Goal: Task Accomplishment & Management: Manage account settings

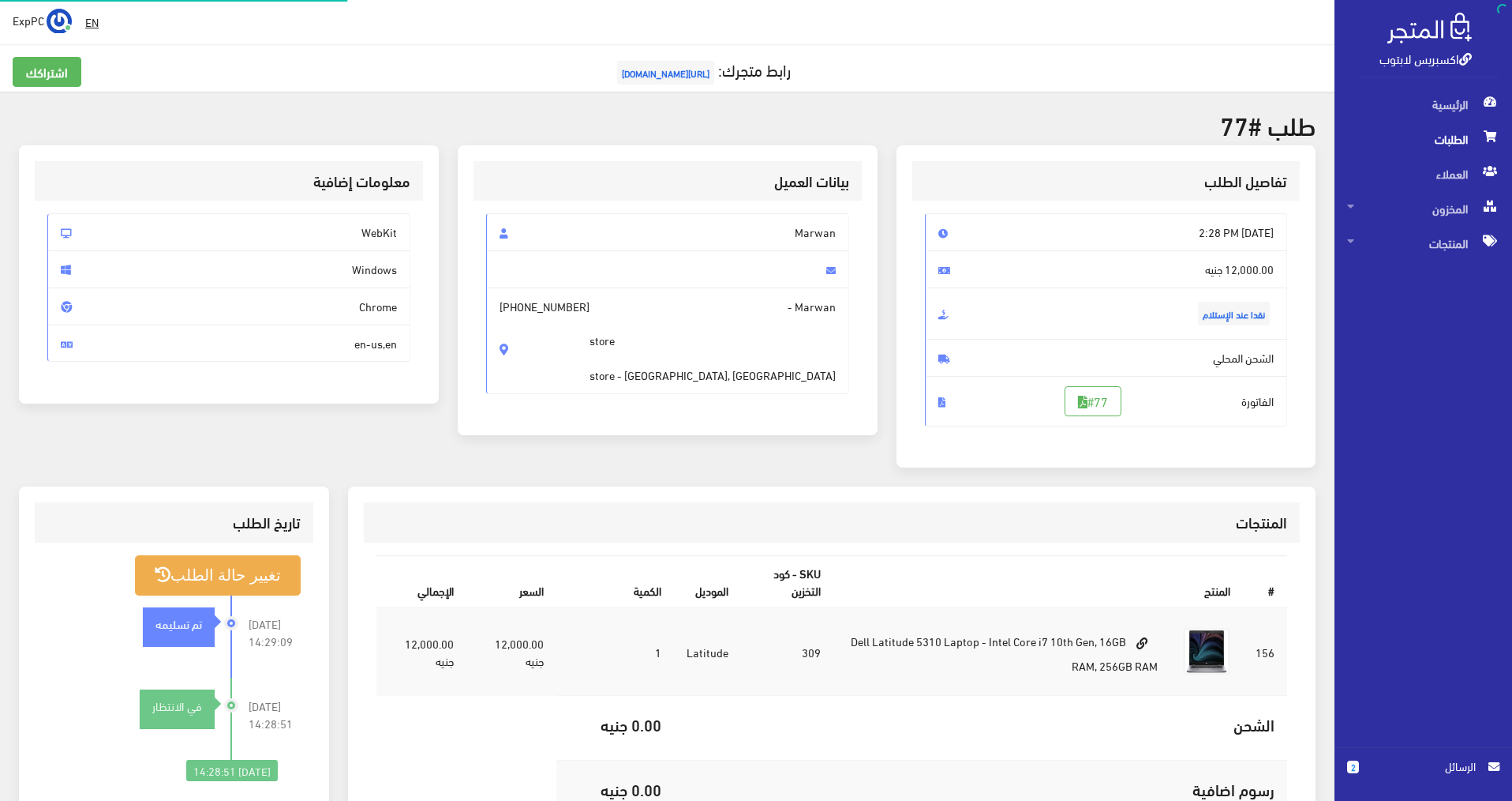
click at [1473, 138] on span "الطلبات" at bounding box center [1424, 139] width 152 height 35
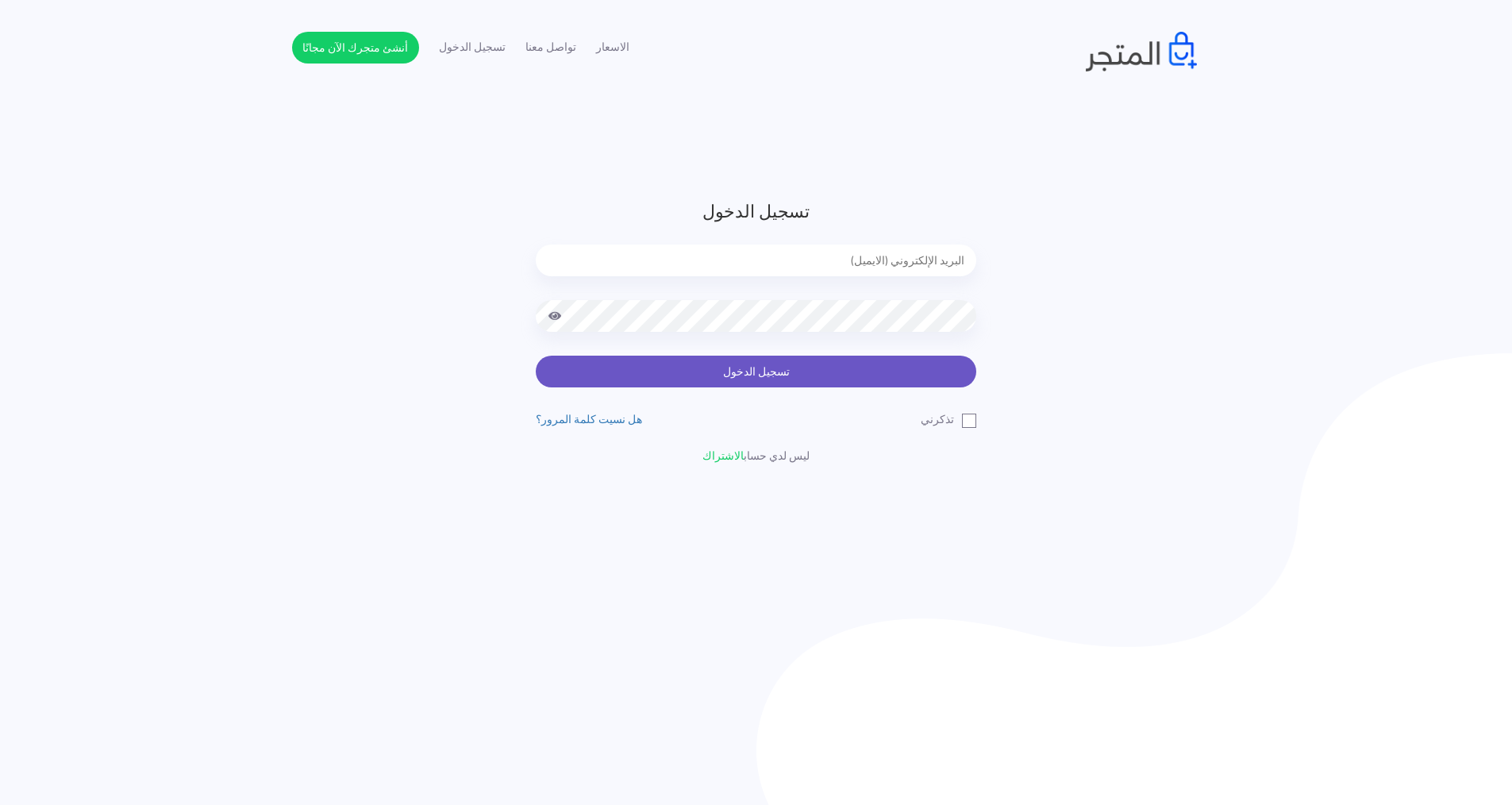
type input "express.laptop@outlook.com"
click at [935, 379] on button "تسجيل الدخول" at bounding box center [756, 371] width 440 height 32
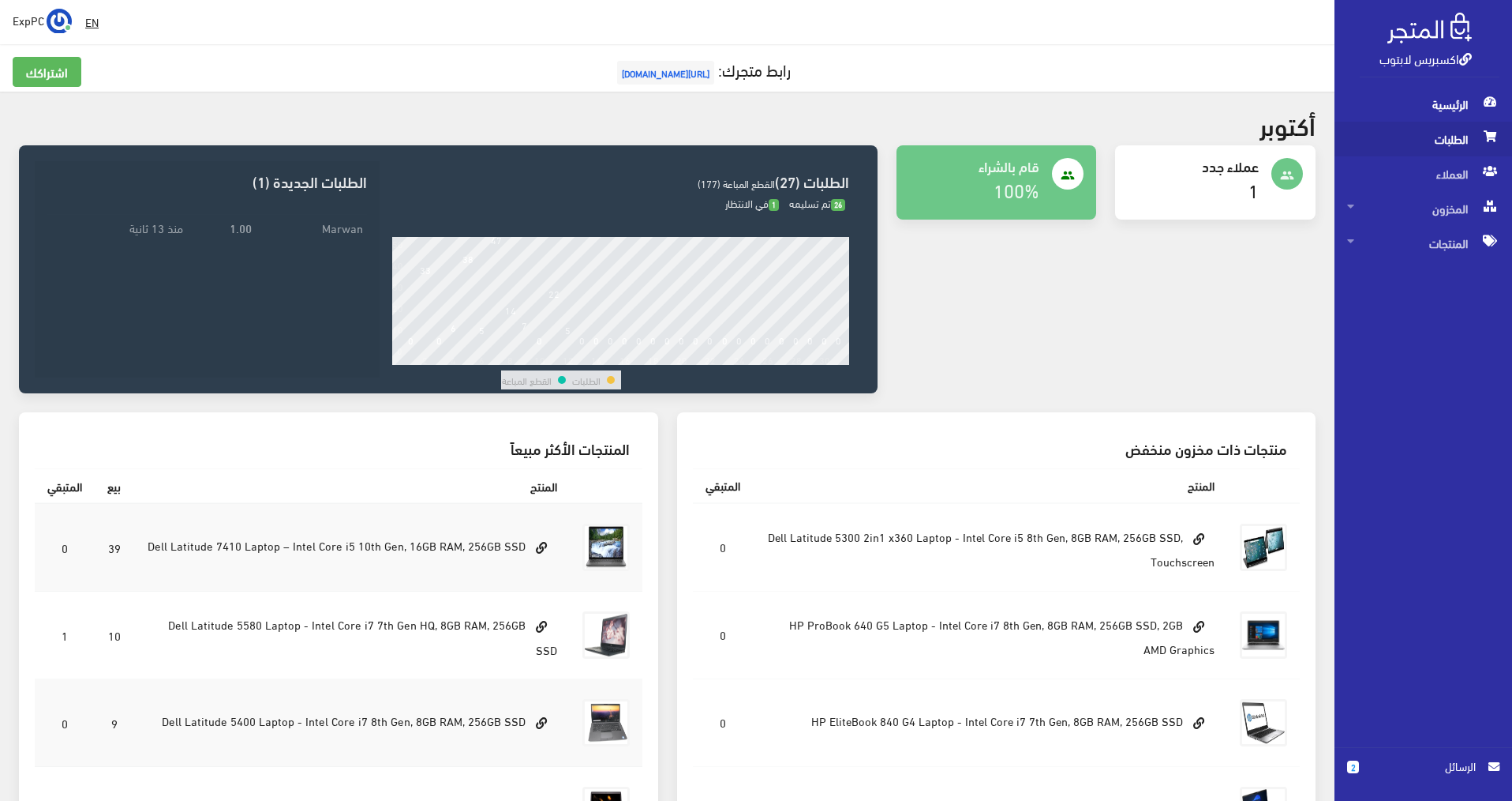
click at [1400, 149] on span "الطلبات" at bounding box center [1424, 139] width 152 height 35
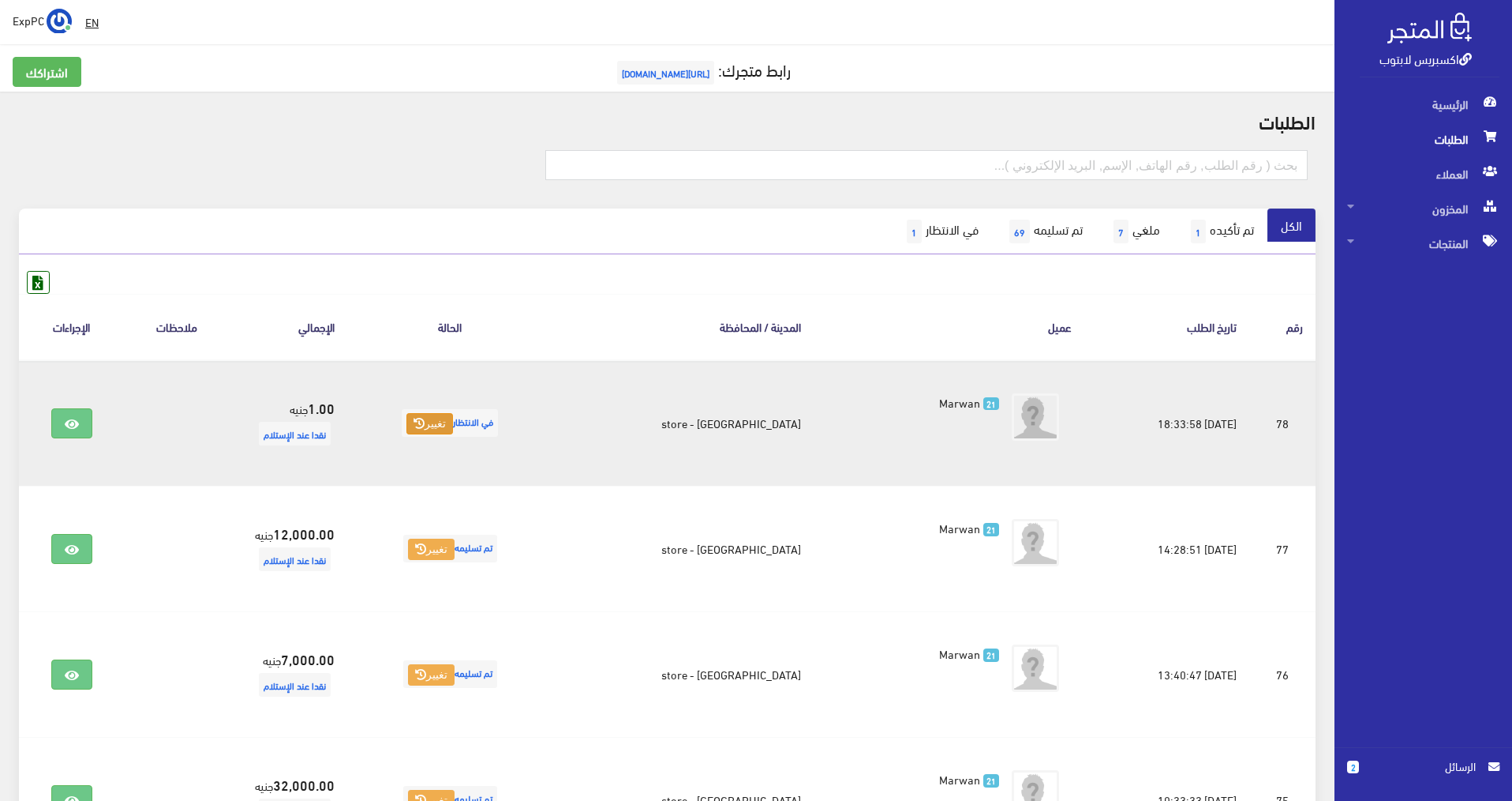
click at [453, 431] on button "تغيير" at bounding box center [430, 424] width 46 height 22
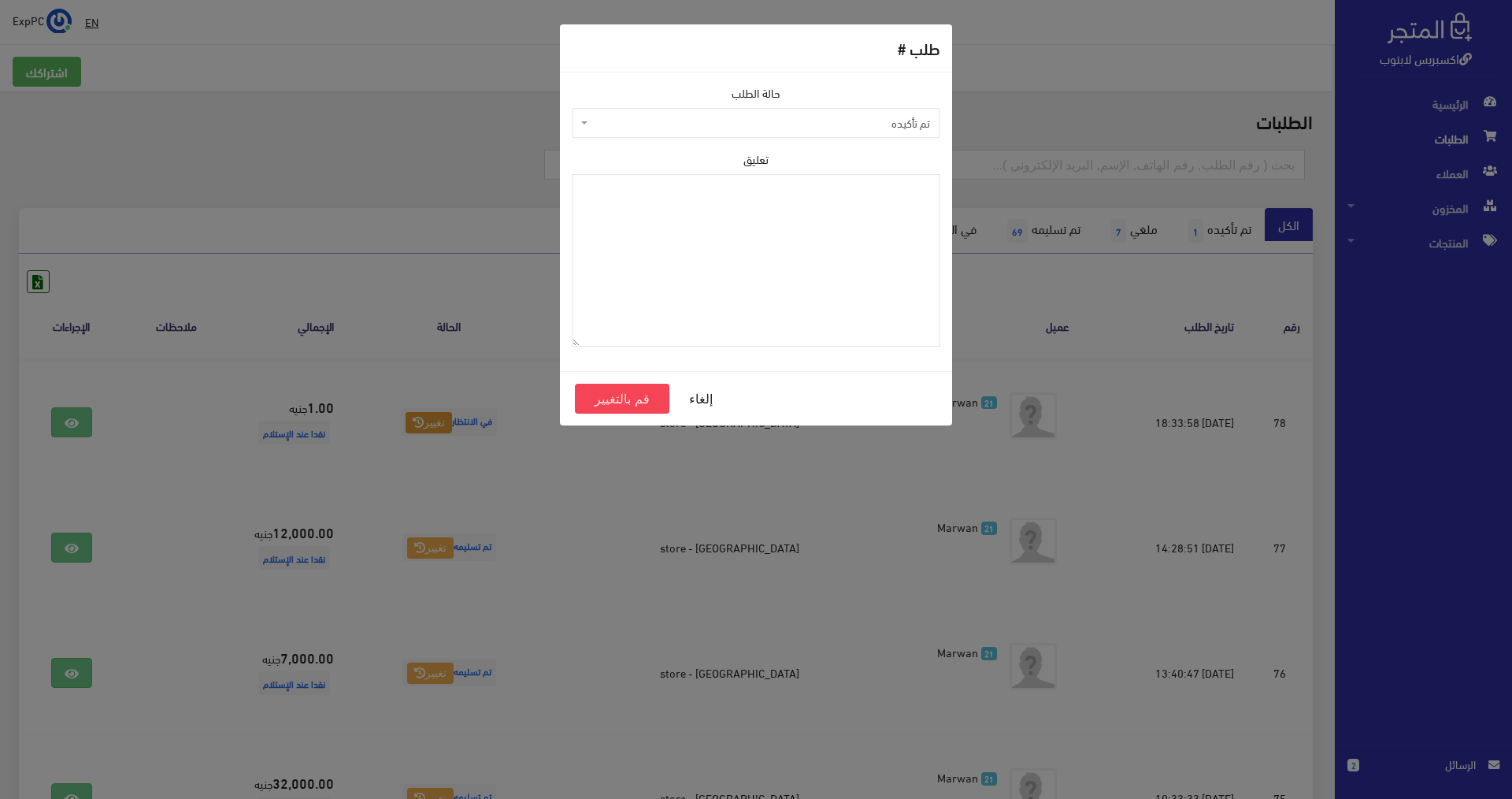
click at [824, 136] on span "تم تأكيده" at bounding box center [755, 123] width 369 height 30
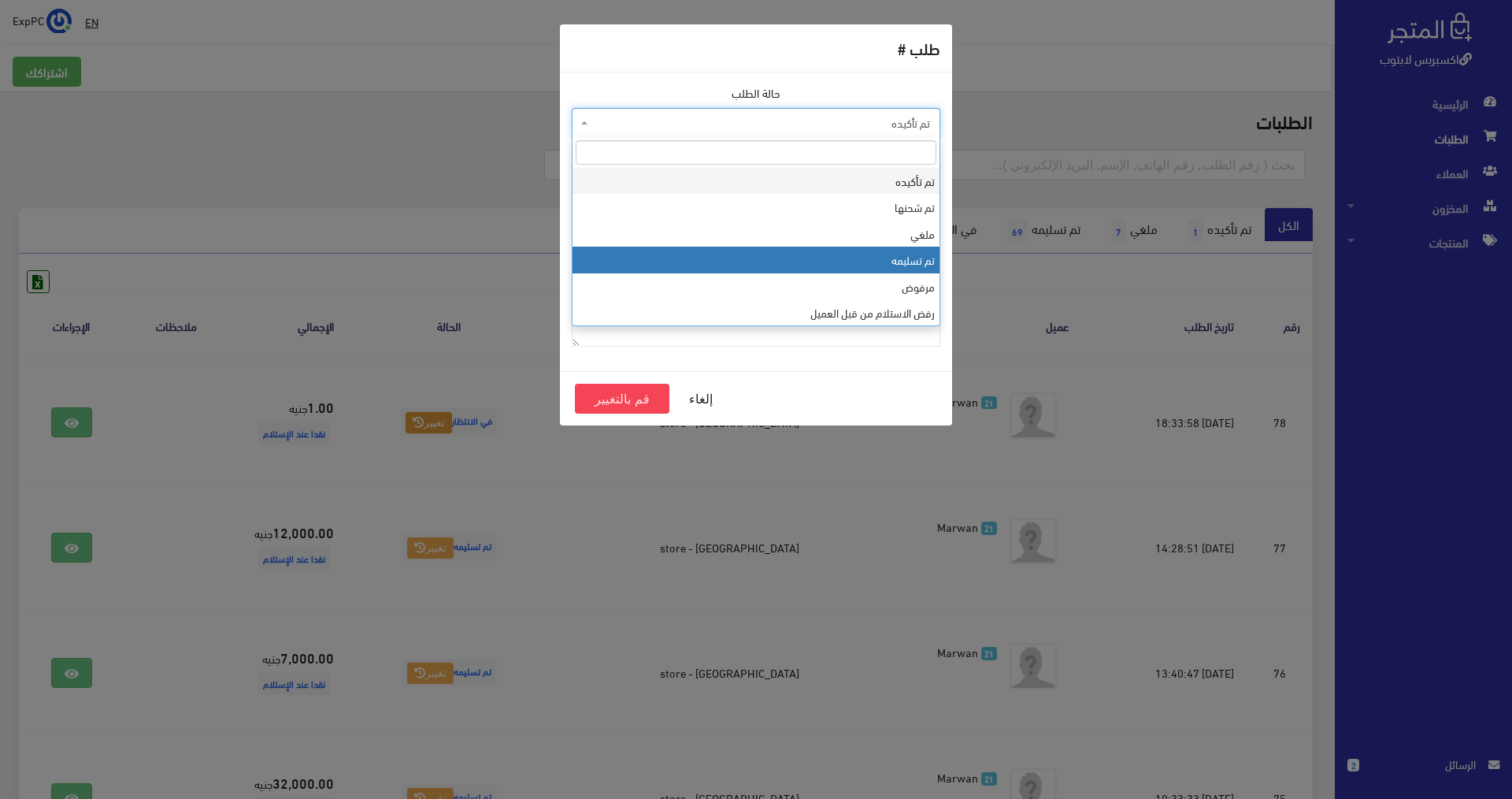
select select "4"
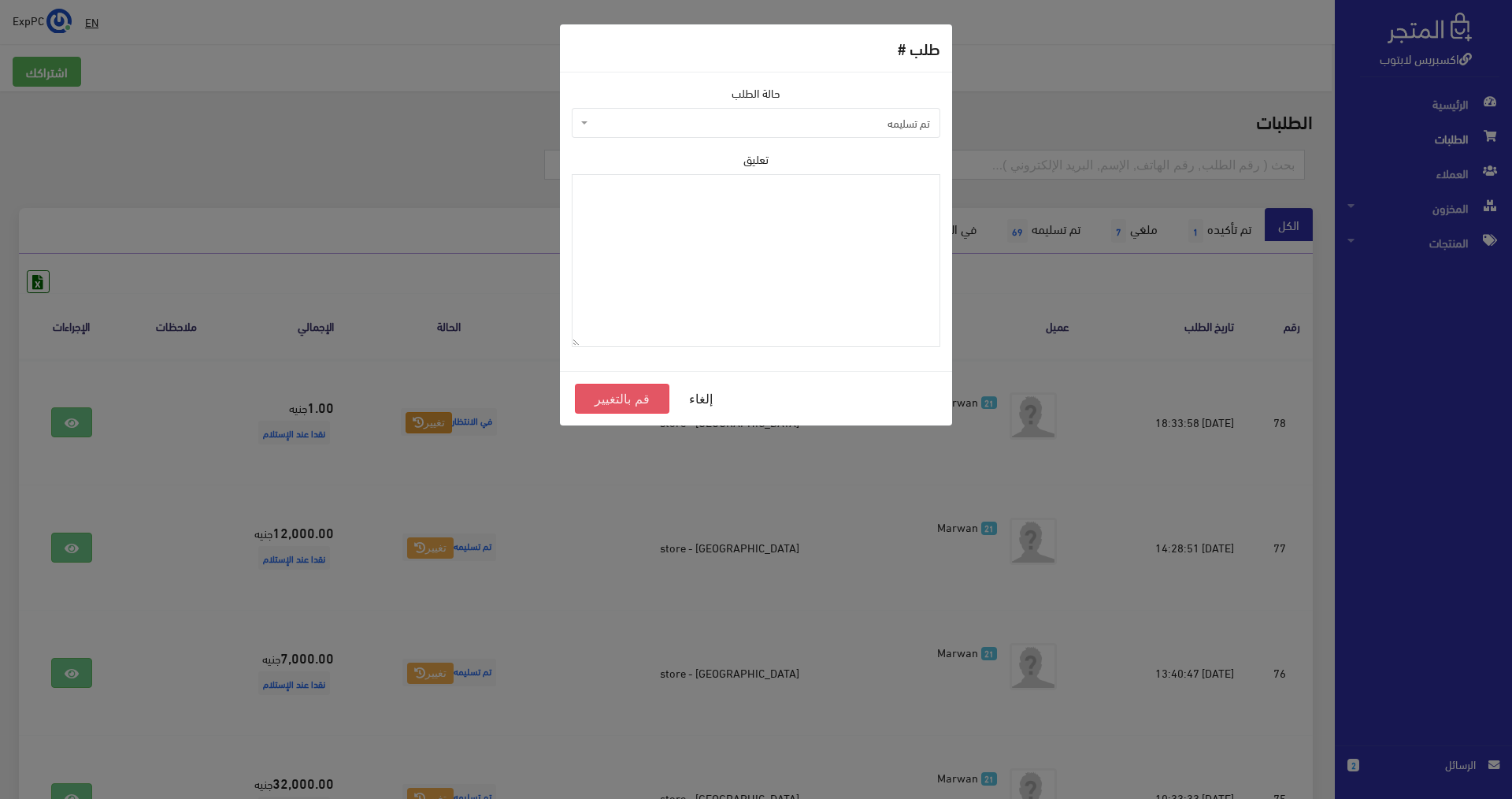
click at [632, 392] on button "قم بالتغيير" at bounding box center [622, 398] width 95 height 30
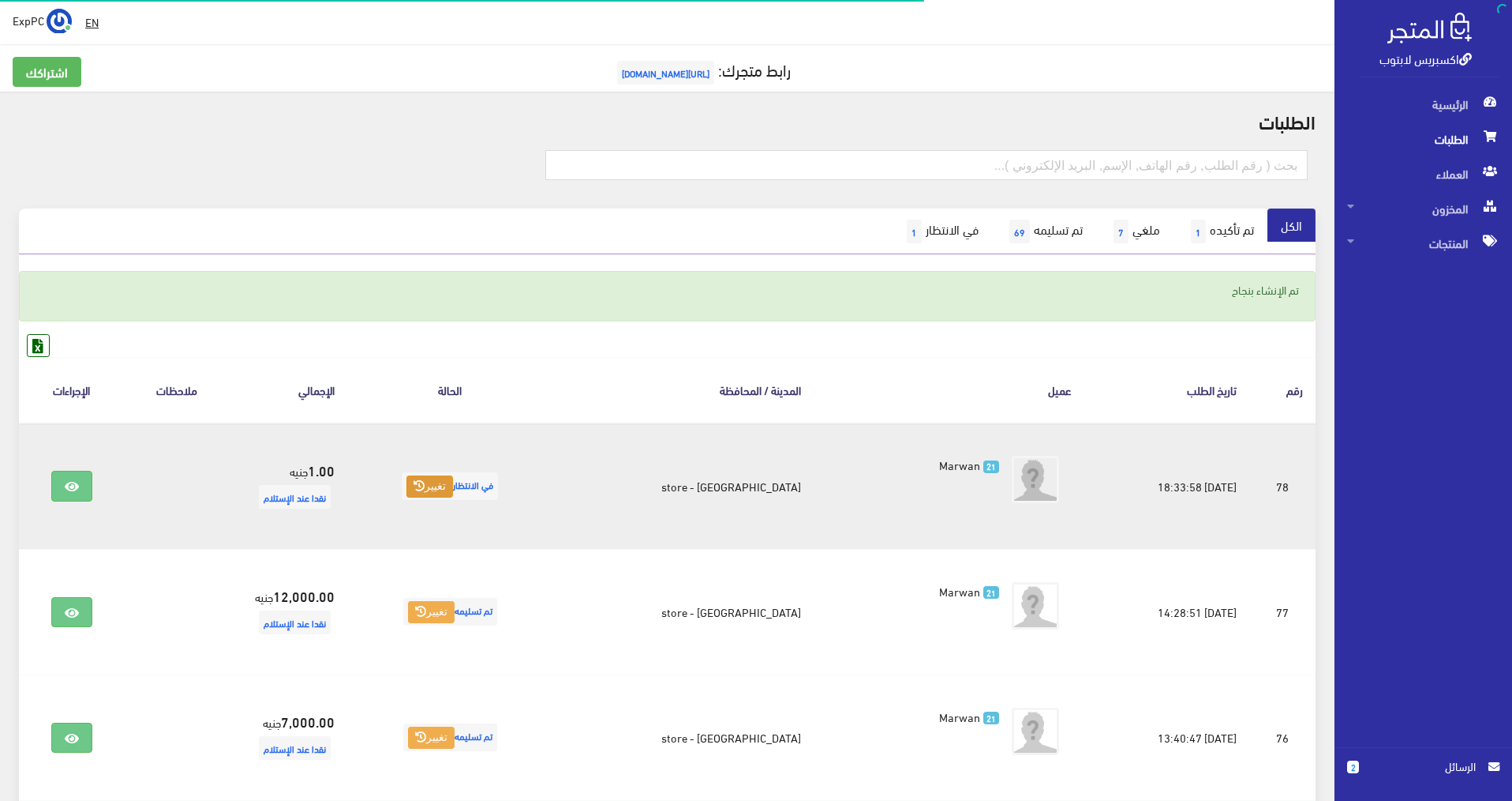
click at [448, 476] on button "تغيير" at bounding box center [430, 486] width 46 height 22
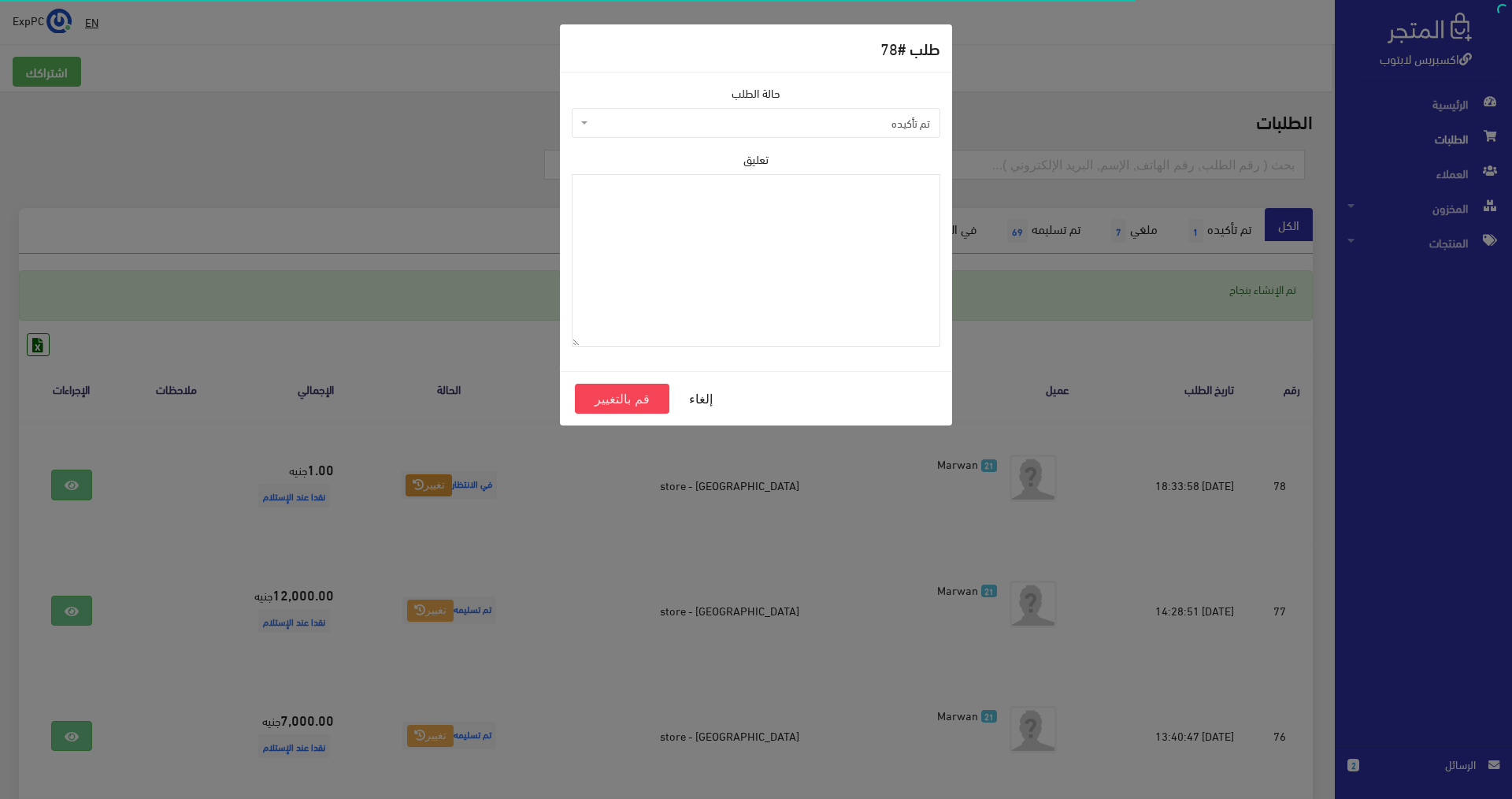
click at [748, 110] on span "تم تأكيده" at bounding box center [755, 123] width 369 height 30
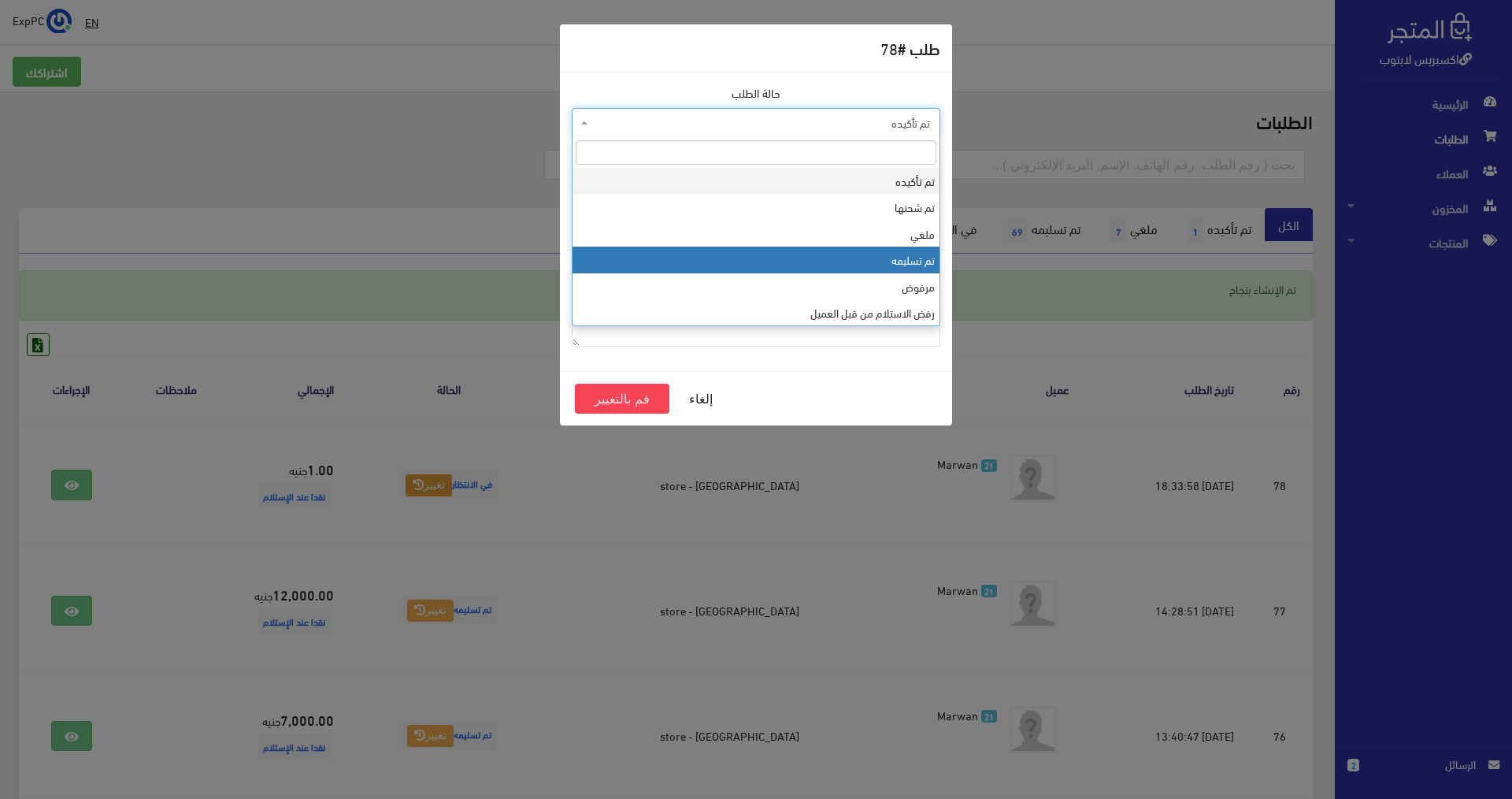
select select "4"
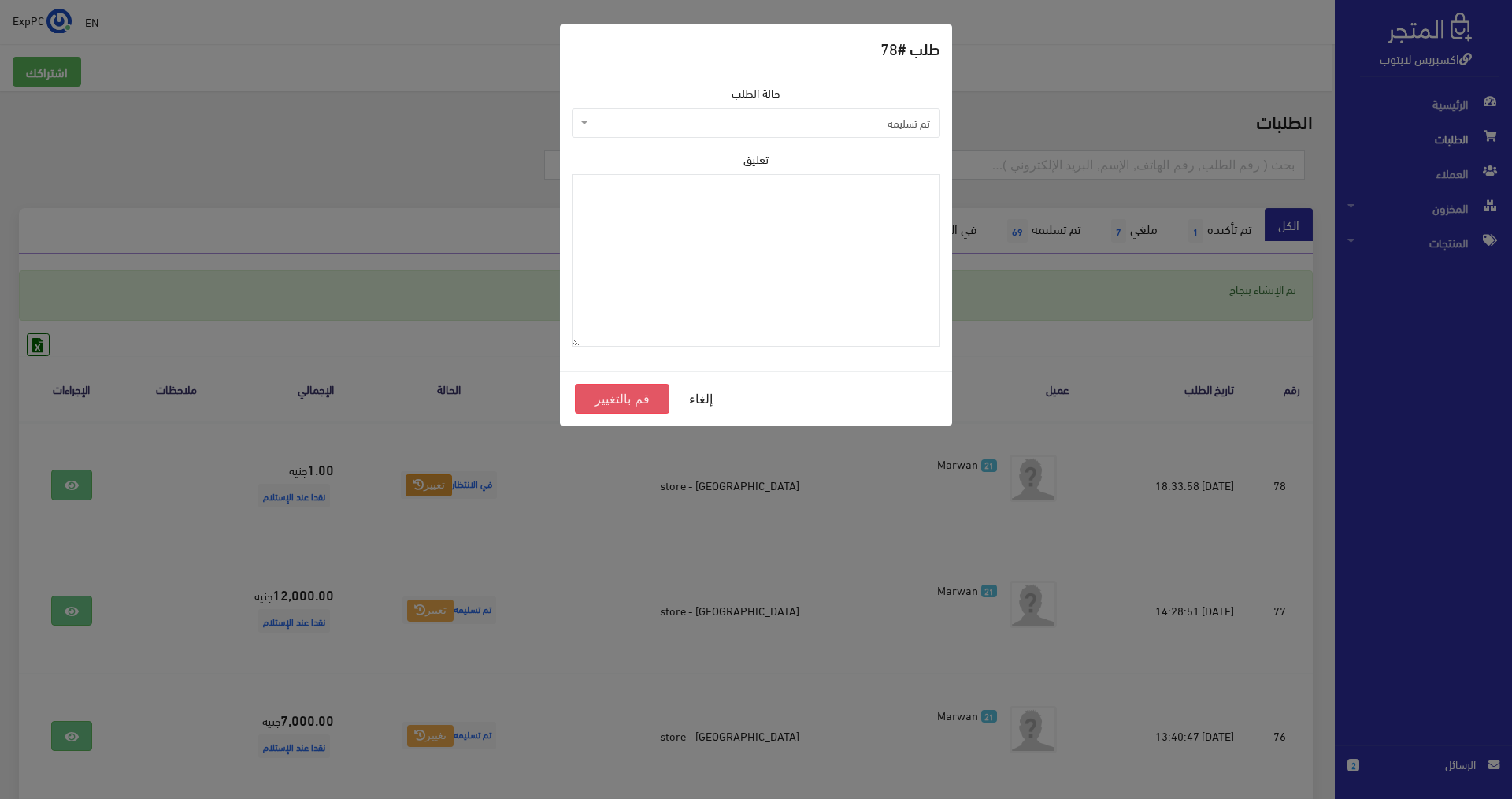
click at [615, 411] on button "قم بالتغيير" at bounding box center [622, 398] width 95 height 30
